Goal: Check status: Check status

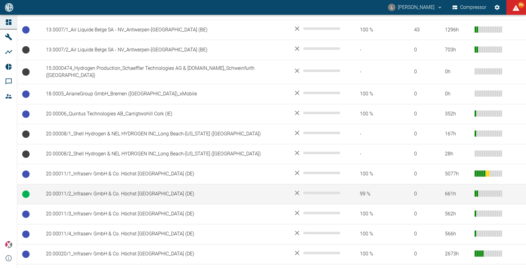
scroll to position [308, 0]
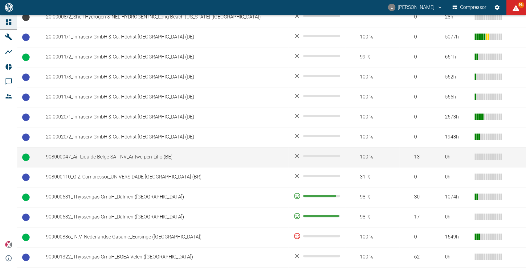
click at [103, 147] on td "908000047_Air Liquide Belge SA - NV_Antwerpen-Lillo (BE)" at bounding box center [164, 157] width 247 height 20
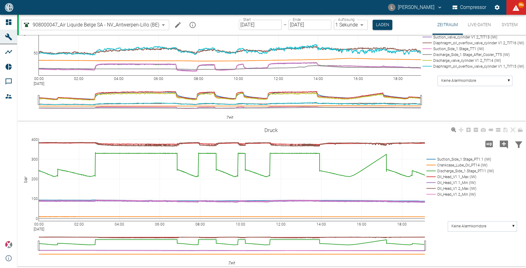
scroll to position [274, 0]
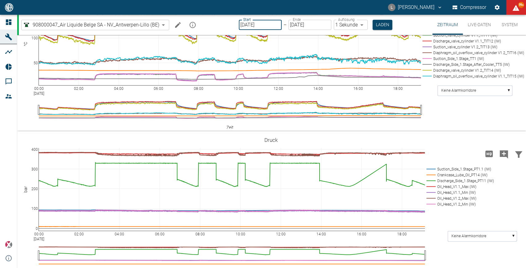
click at [270, 23] on input "[DATE]" at bounding box center [260, 25] width 43 height 10
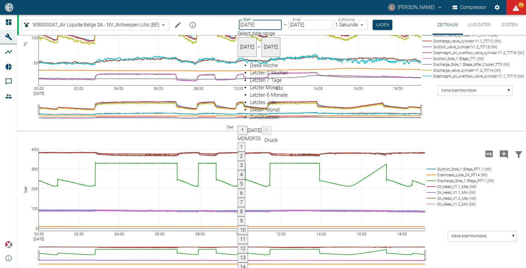
type input "[DATE]"
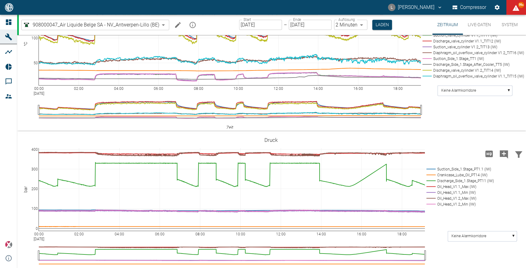
click at [362, 25] on body "L [PERSON_NAME] Compressor 99+ Dashboard Maschinen Analysen Reports Kommentare …" at bounding box center [263, 134] width 526 height 268
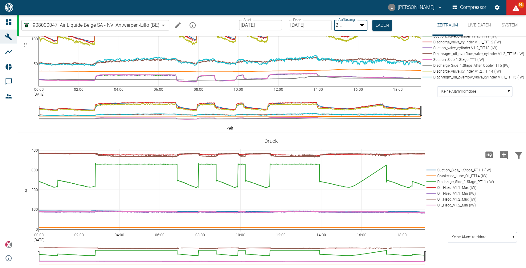
type input "1sec"
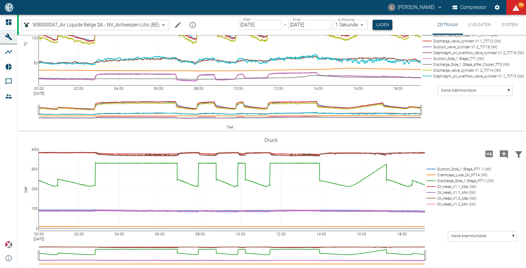
click at [378, 26] on button "Laden" at bounding box center [383, 25] width 20 height 10
